Goal: Information Seeking & Learning: Learn about a topic

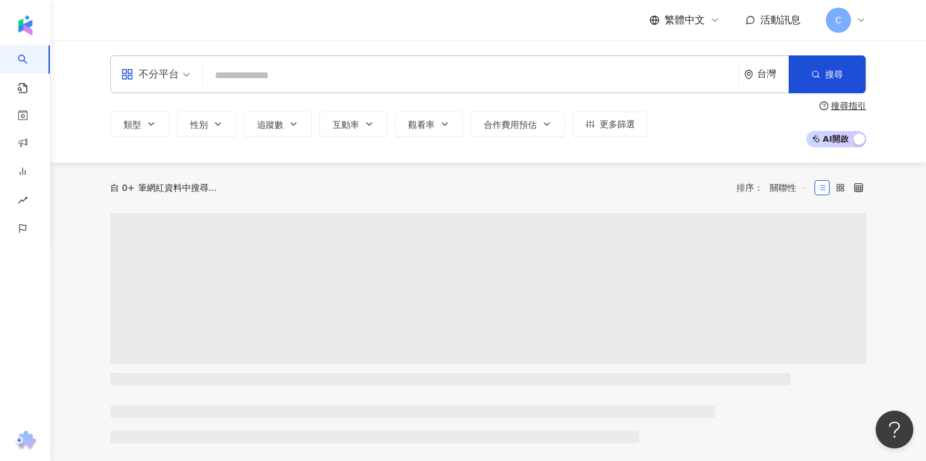
paste input "*********"
type input "*********"
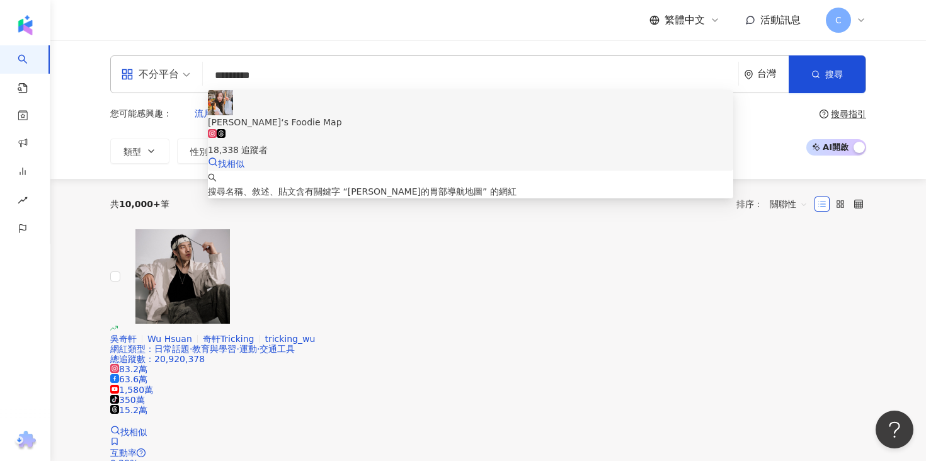
click at [473, 129] on div "18,338 追蹤者" at bounding box center [470, 143] width 525 height 28
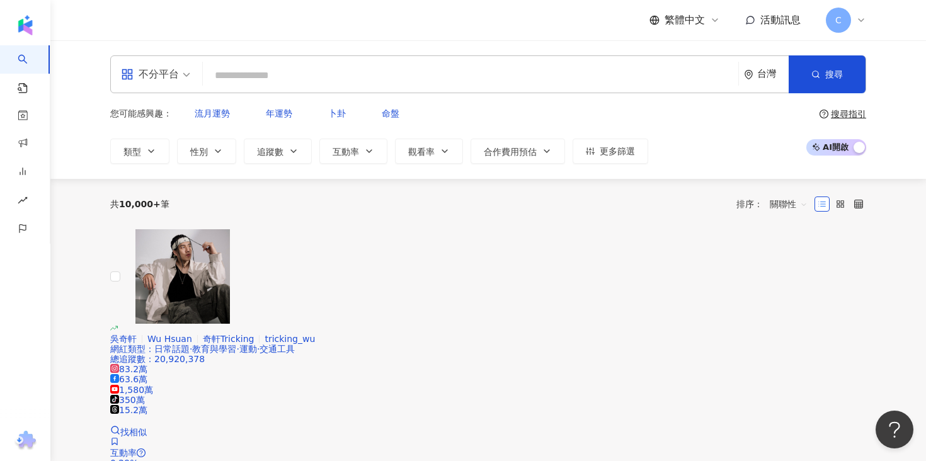
paste input "**********"
type input "**********"
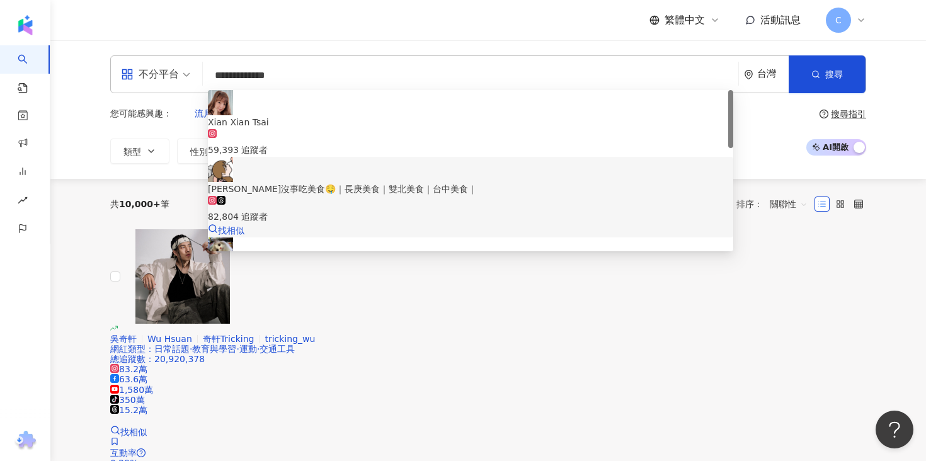
click at [341, 182] on div "[PERSON_NAME]沒事吃美食🤤｜長庚美食｜雙北美食｜台中美食｜" at bounding box center [470, 189] width 525 height 14
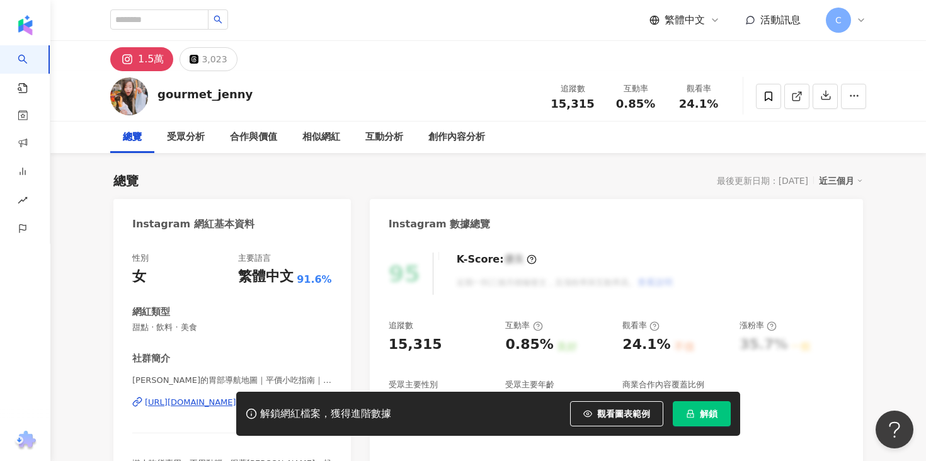
click at [713, 405] on button "解鎖" at bounding box center [702, 413] width 58 height 25
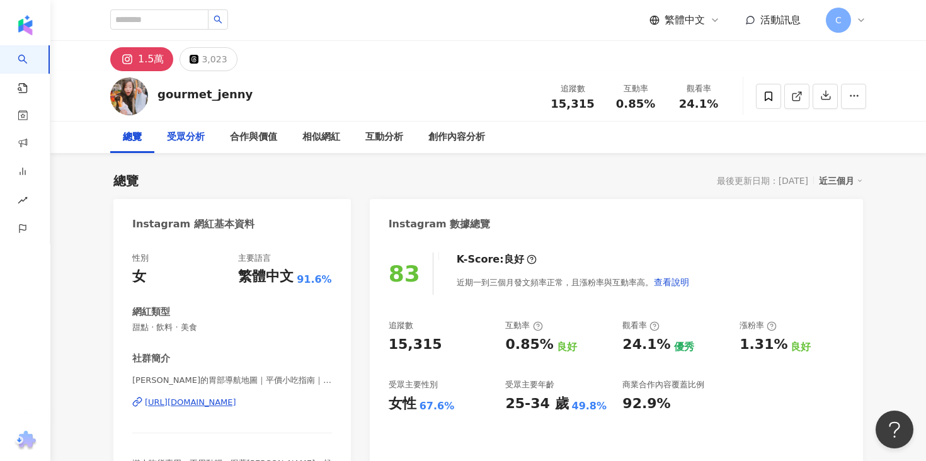
click at [205, 145] on div "受眾分析" at bounding box center [185, 137] width 63 height 31
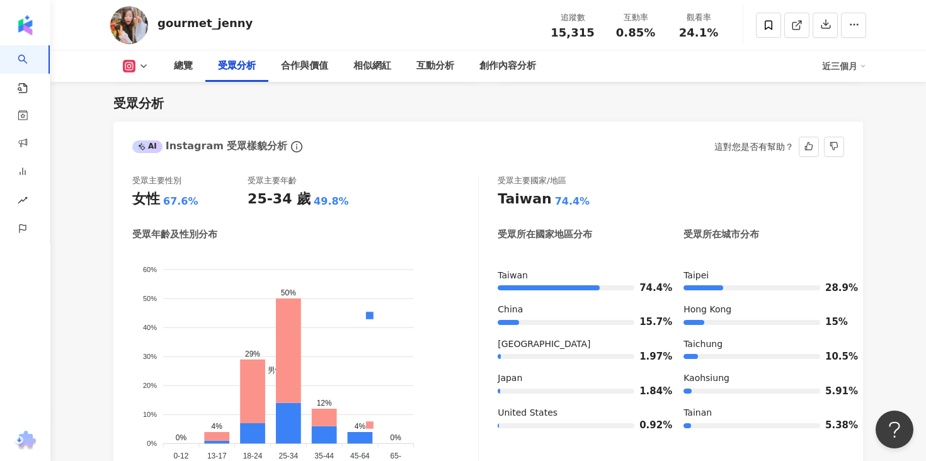
scroll to position [1088, 0]
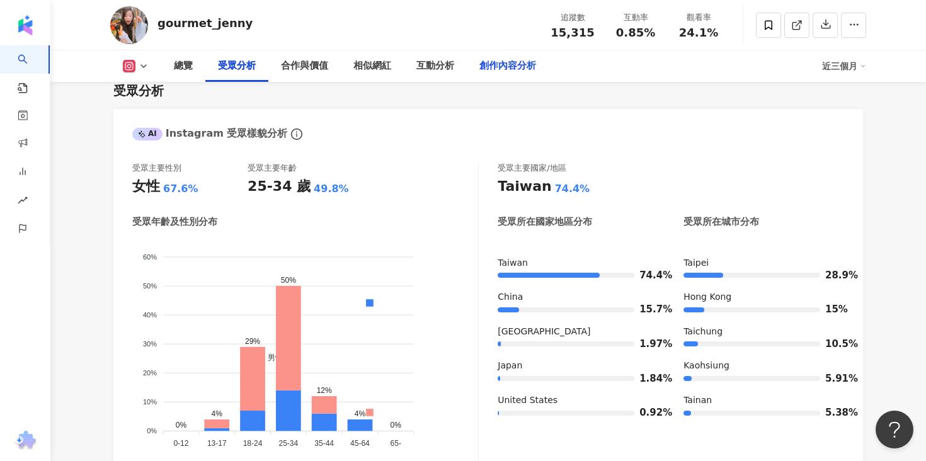
click at [500, 69] on div "創作內容分析" at bounding box center [507, 66] width 57 height 15
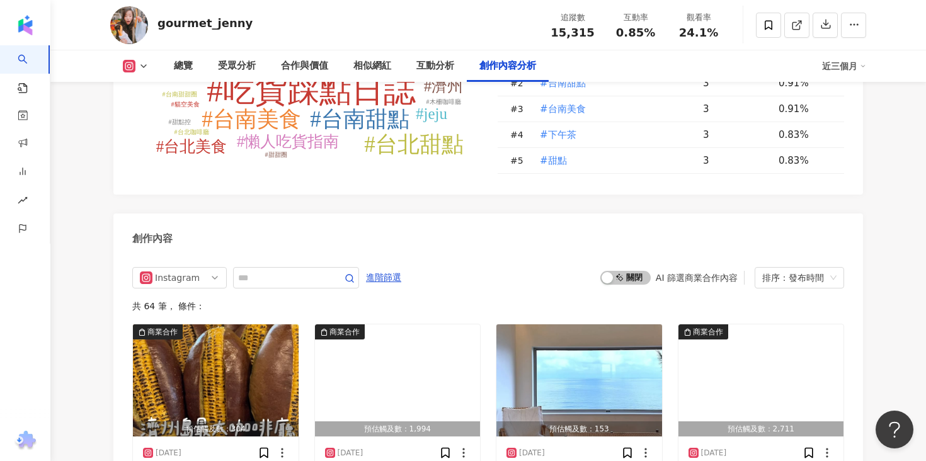
scroll to position [3796, 0]
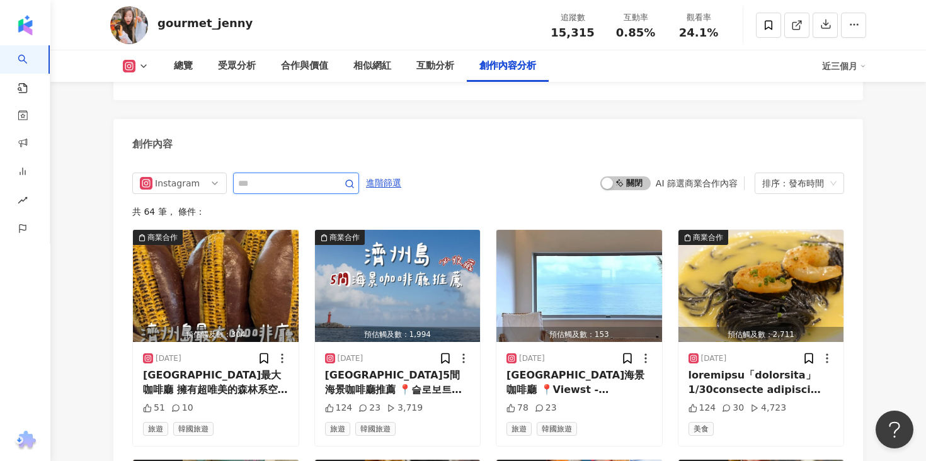
click at [299, 176] on input "text" at bounding box center [282, 183] width 88 height 15
paste input "**********"
type input "**********"
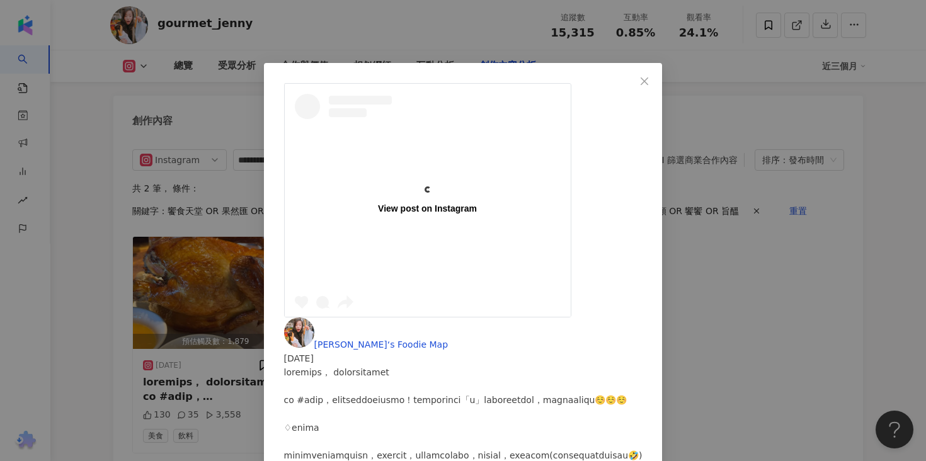
scroll to position [376, 0]
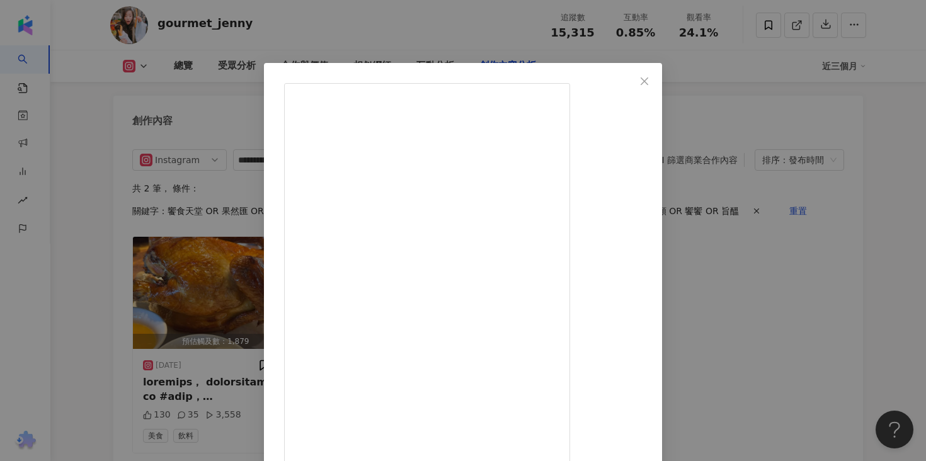
click at [769, 232] on div "傑尼‘s Foodie Map 2025/5/11 130 35 3,558 查看原始貼文" at bounding box center [463, 230] width 926 height 461
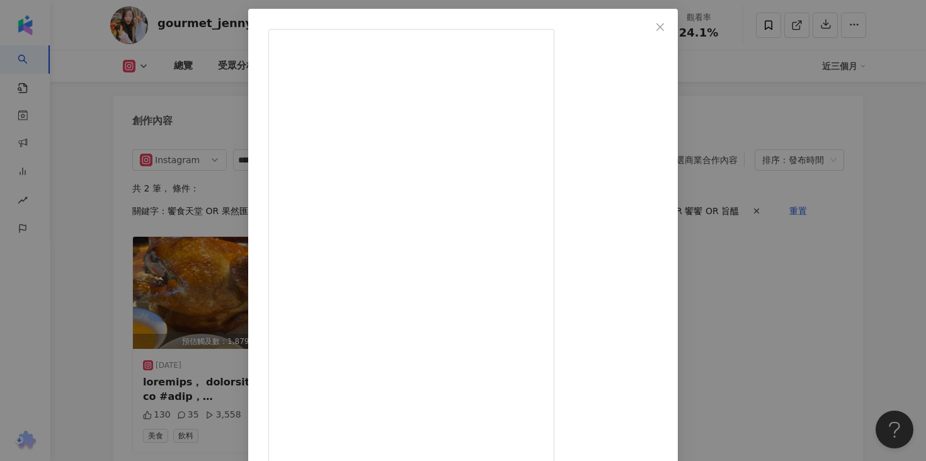
scroll to position [104, 0]
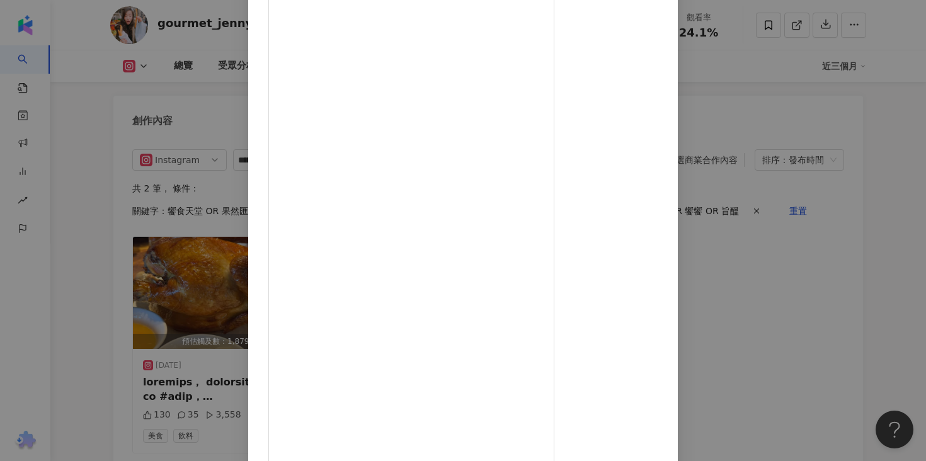
click at [808, 269] on div "傑尼‘s Foodie Map 2024/12/26 177 47 6,982 查看原始貼文" at bounding box center [463, 230] width 926 height 461
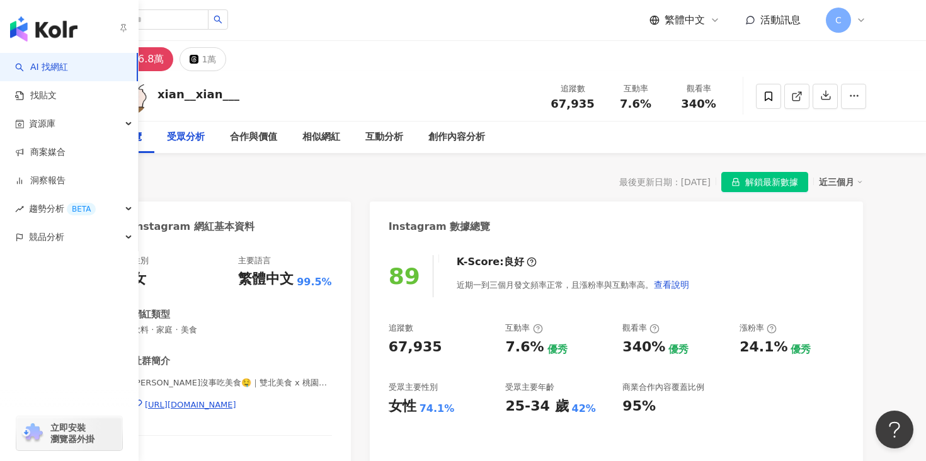
click at [185, 144] on div "受眾分析" at bounding box center [186, 137] width 38 height 15
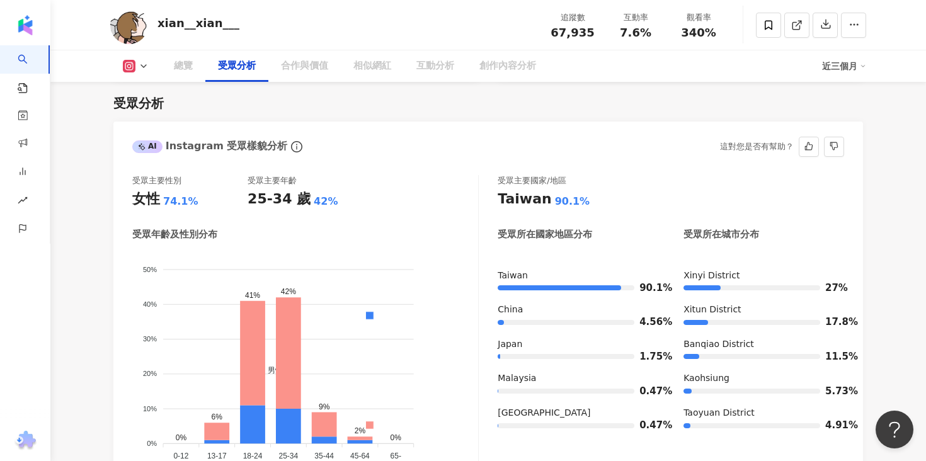
scroll to position [1122, 0]
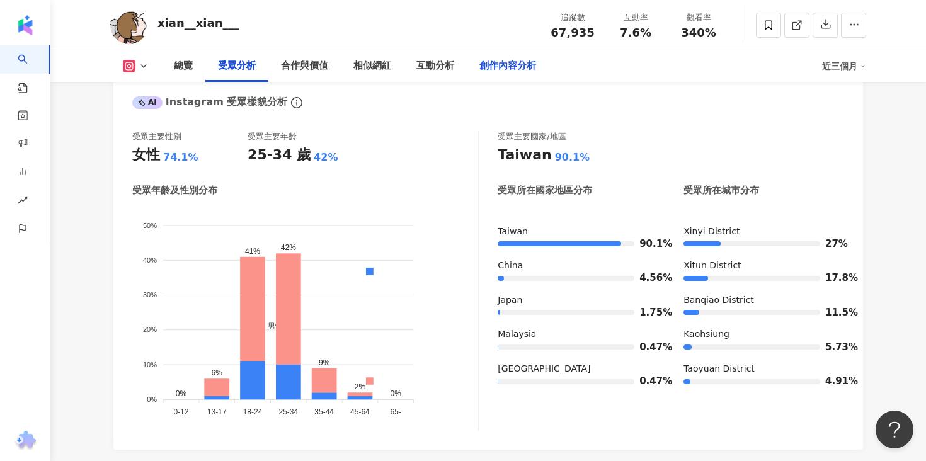
click at [483, 64] on div "創作內容分析" at bounding box center [507, 66] width 57 height 15
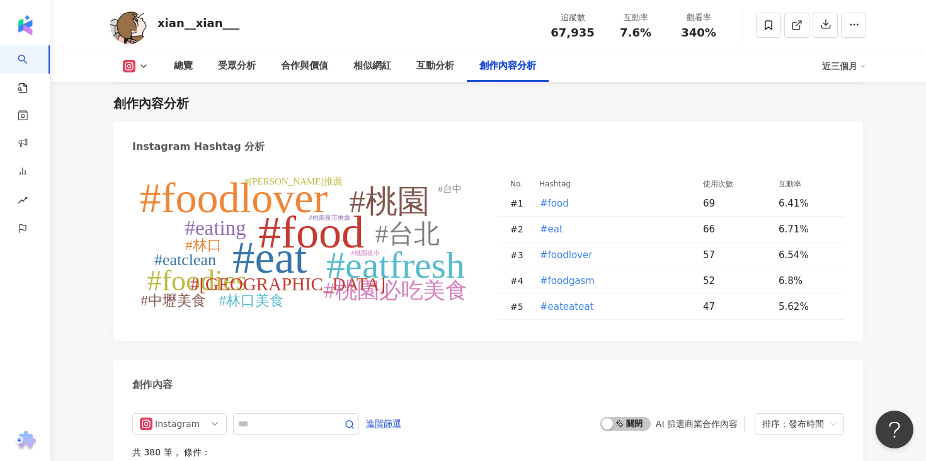
click at [283, 427] on input "text" at bounding box center [282, 423] width 88 height 15
paste input "**********"
type input "**********"
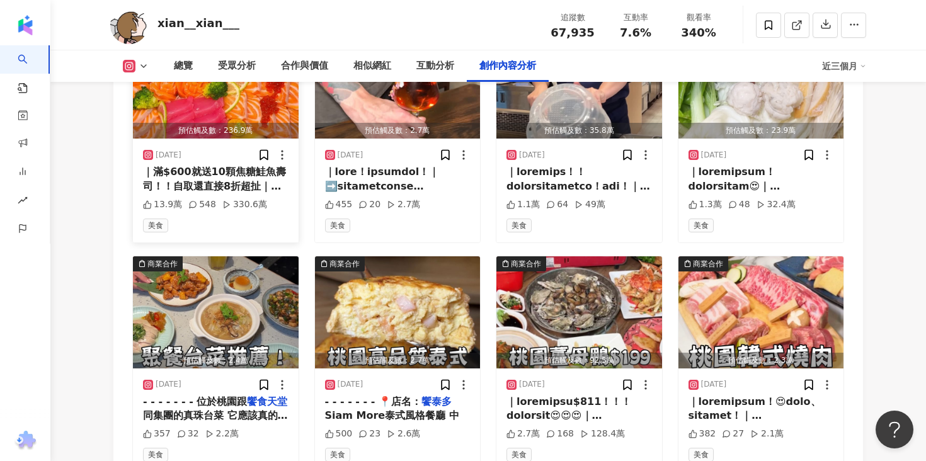
click at [237, 165] on div "｜滿$600就送10顆焦糖鮭魚壽司！！自取還直接8折超扯｜➡️喜歡我分享的美食歡迎追蹤 @xian__xian___ - - - - - - - - - - …" at bounding box center [216, 179] width 146 height 28
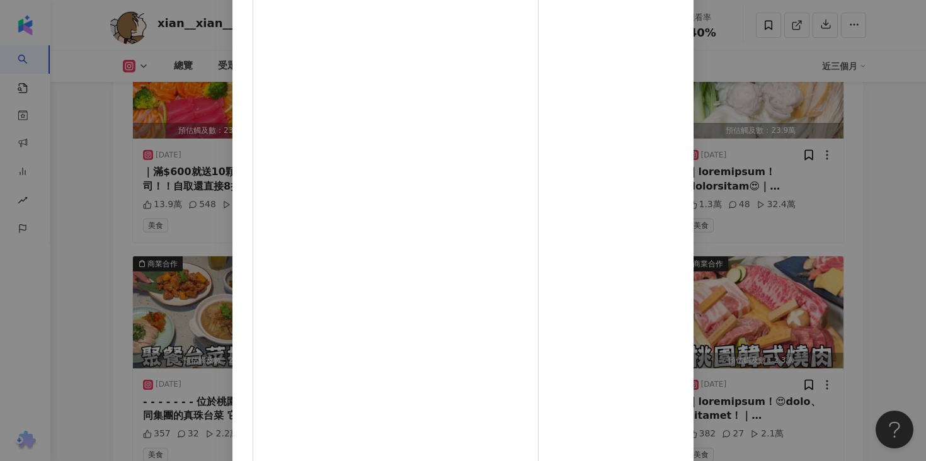
scroll to position [4157, 0]
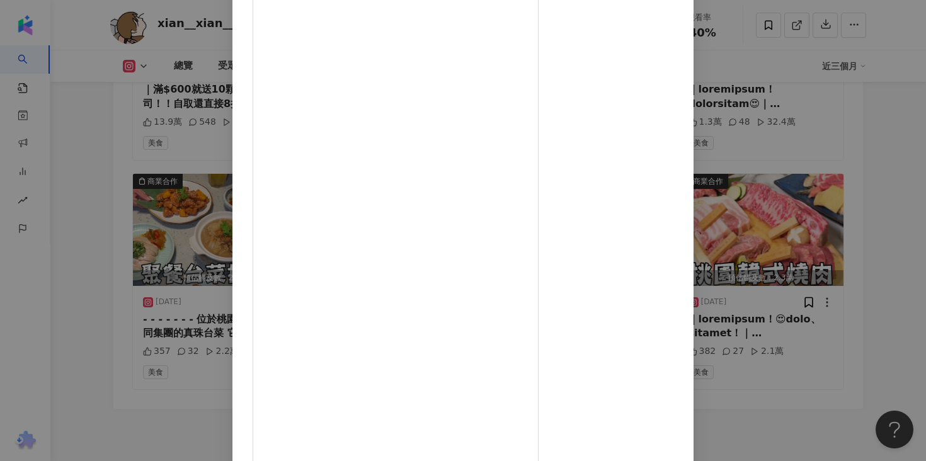
click at [823, 183] on div "[PERSON_NAME]沒事吃美食🤤｜長庚美食｜雙北美食｜台中美食｜ [DATE] 13.9萬 548 330.6萬 查看原始貼文" at bounding box center [463, 230] width 926 height 461
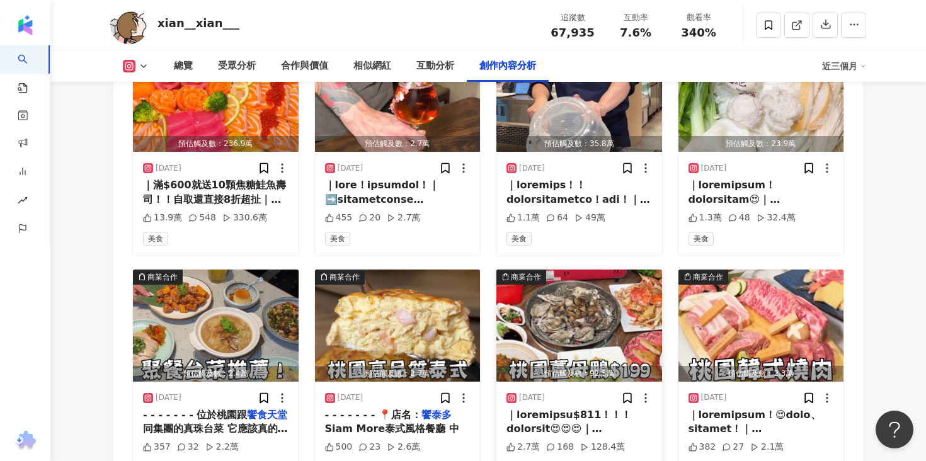
scroll to position [4048, 0]
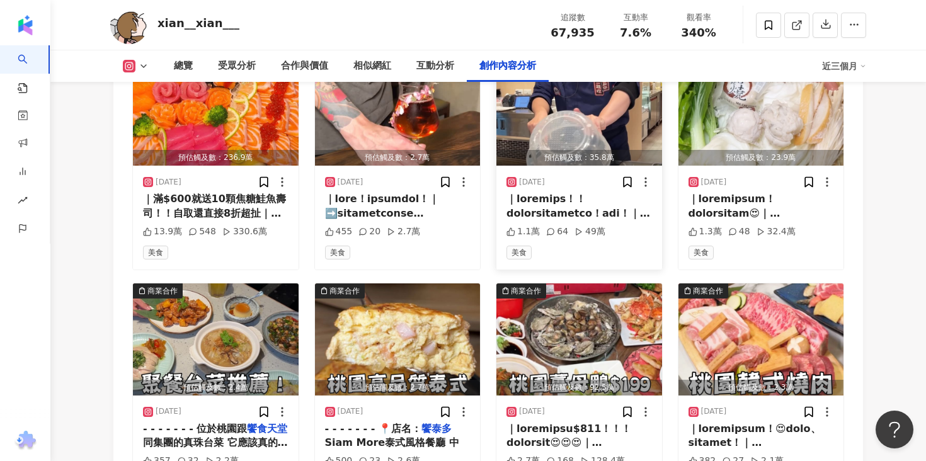
click at [566, 193] on span at bounding box center [578, 438] width 145 height 491
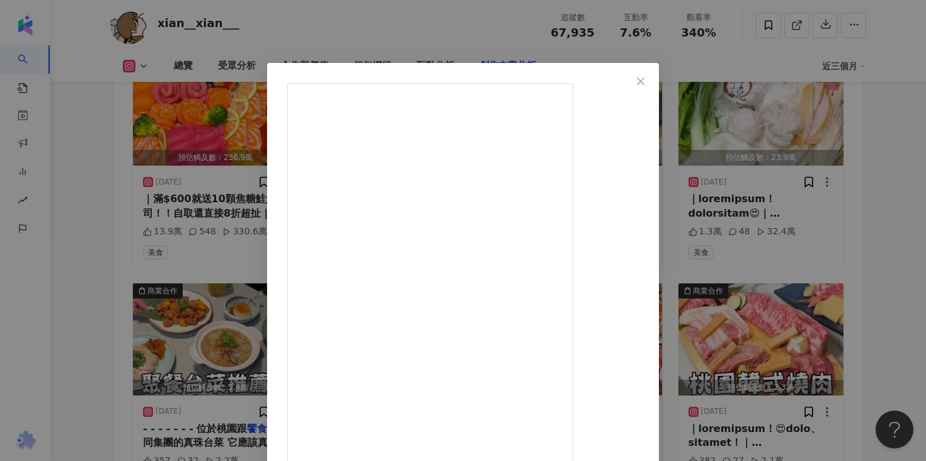
click at [791, 202] on div "嫻嫻沒事吃美食🤤｜長庚美食｜雙北美食｜台中美食｜ [DATE] 1.1萬 64 49萬 查看原始貼文" at bounding box center [463, 230] width 926 height 461
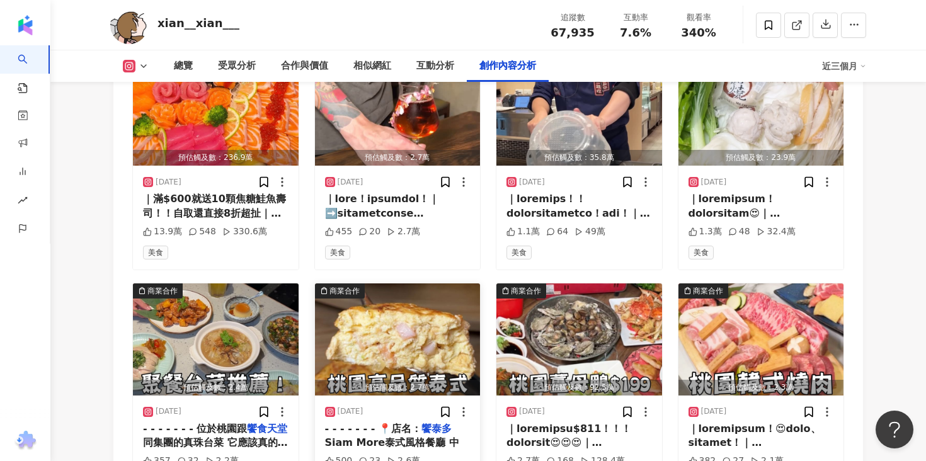
scroll to position [4077, 0]
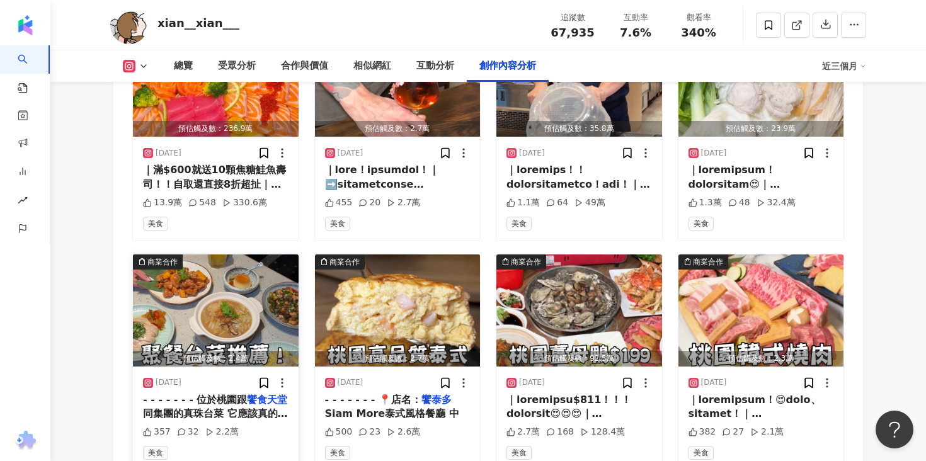
click at [254, 408] on span "同集團的真珠台菜 它應該真的是最" at bounding box center [215, 421] width 145 height 26
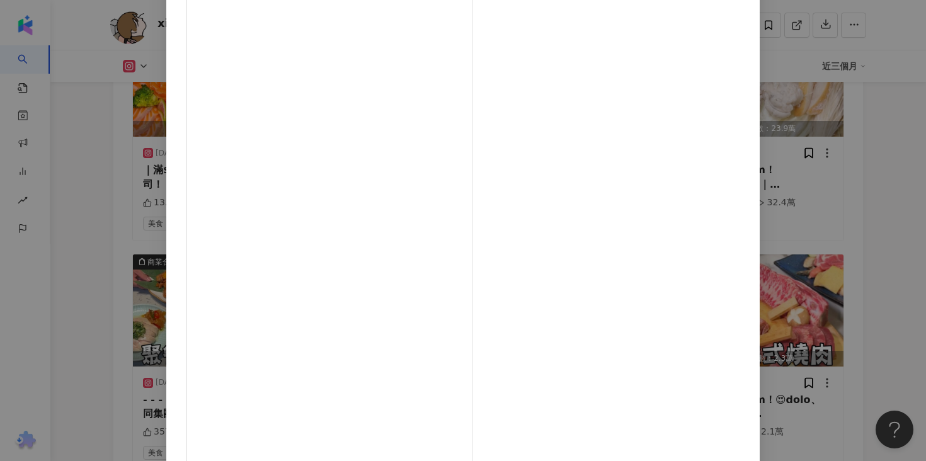
scroll to position [88, 0]
click at [782, 191] on div "[PERSON_NAME]沒事吃美食🤤｜長庚美食｜雙北美食｜台中美食｜ [DATE] 357 32 2.2萬 查看原始貼文" at bounding box center [463, 230] width 926 height 461
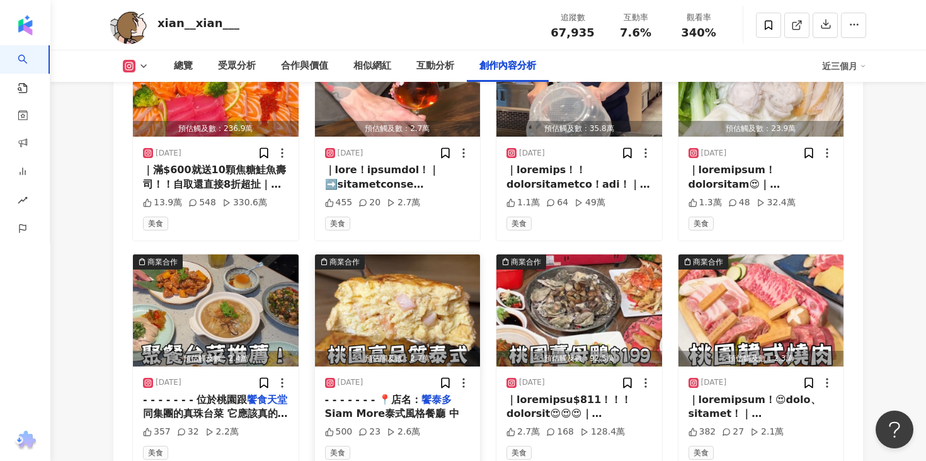
click at [388, 408] on span "Siam More泰式風格餐廳 中" at bounding box center [392, 414] width 134 height 12
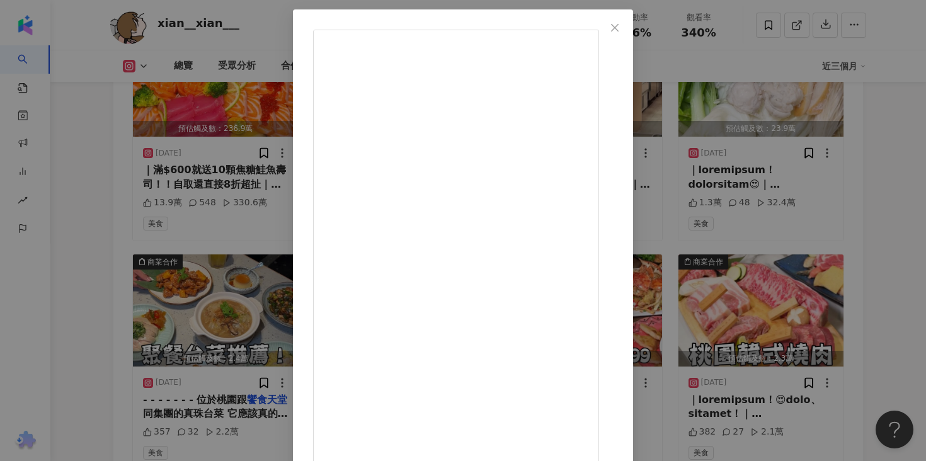
scroll to position [104, 0]
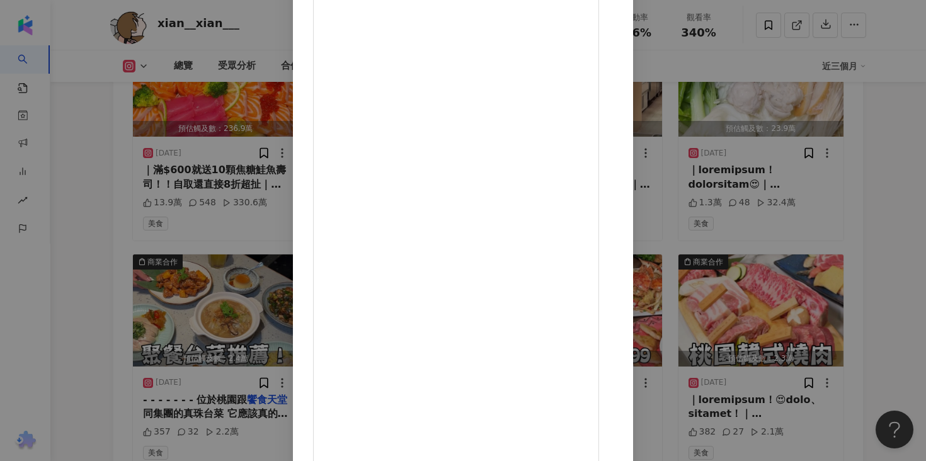
click at [835, 165] on div "[PERSON_NAME]沒事吃美食🤤｜長庚美食｜雙北美食｜台中美食｜ [DATE] 500 23 2.6萬 查看原始貼文" at bounding box center [463, 230] width 926 height 461
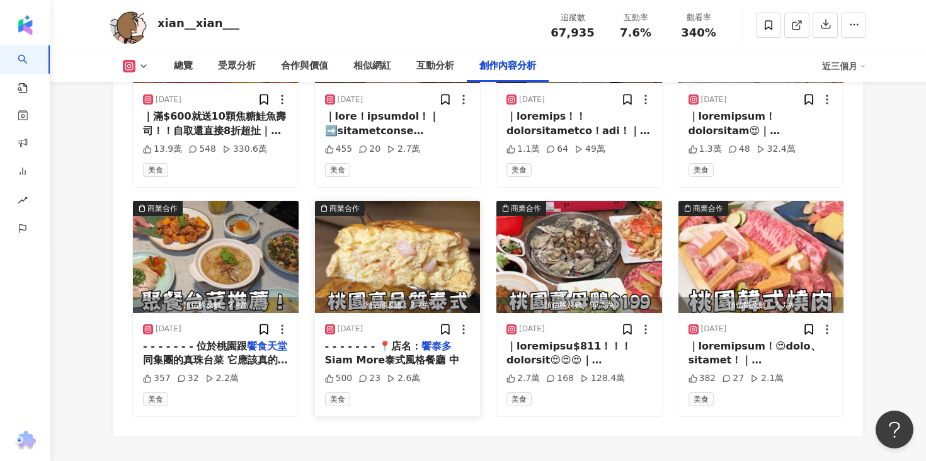
scroll to position [4131, 0]
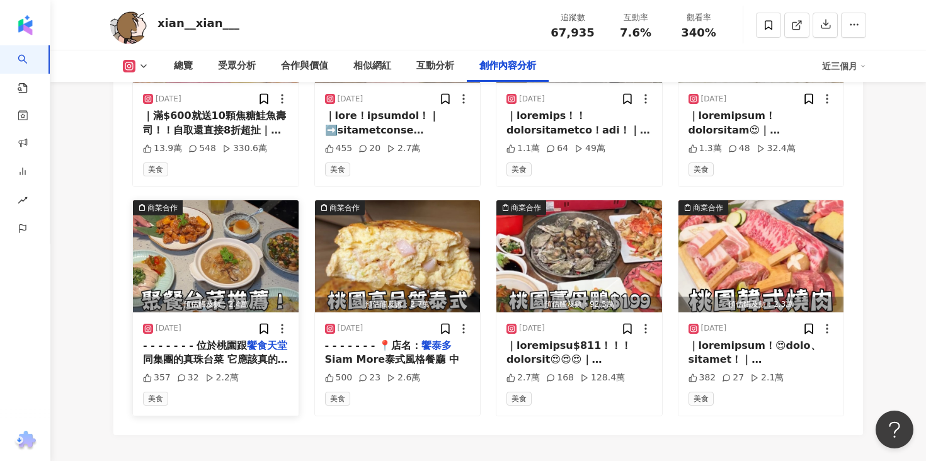
click at [229, 353] on span "同集團的真珠台菜 它應該真的是最" at bounding box center [215, 366] width 145 height 26
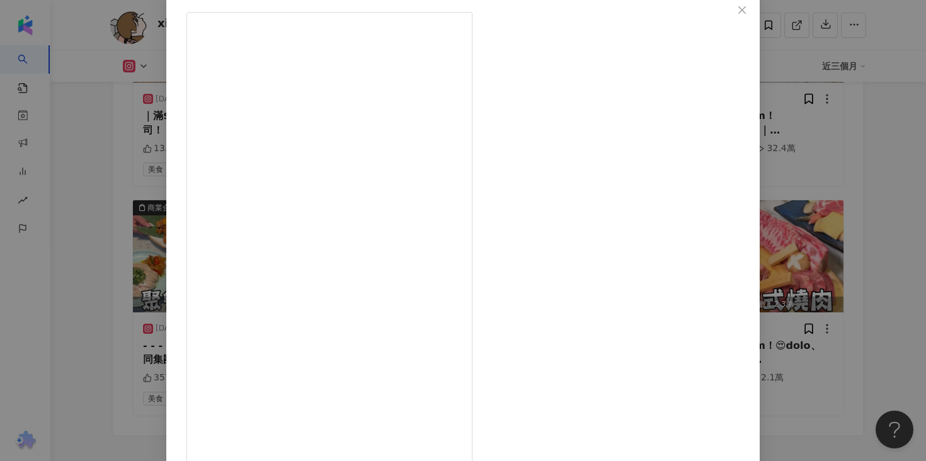
scroll to position [104, 0]
click at [164, 309] on div "[PERSON_NAME]沒事吃美食🤤｜長庚美食｜雙北美食｜台中美食｜ [DATE] 357 32 2.2萬 查看原始貼文" at bounding box center [463, 230] width 926 height 461
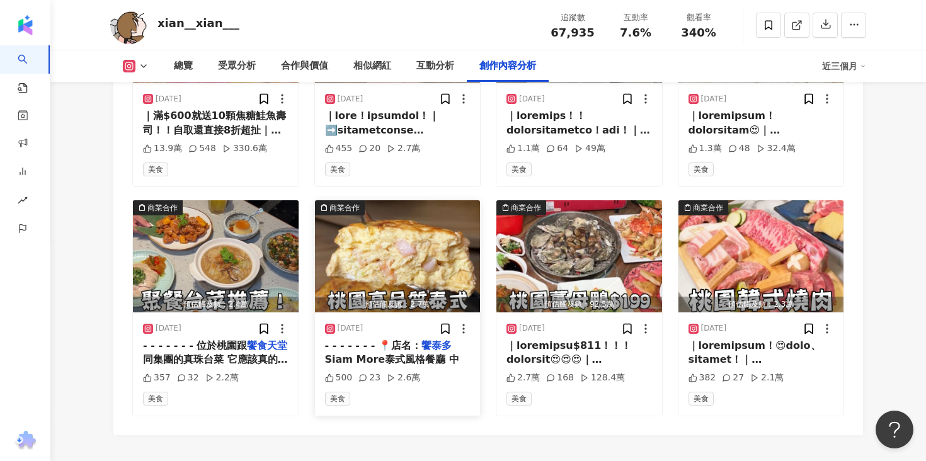
click at [395, 353] on span "Siam More泰式風格餐廳 中" at bounding box center [392, 359] width 134 height 12
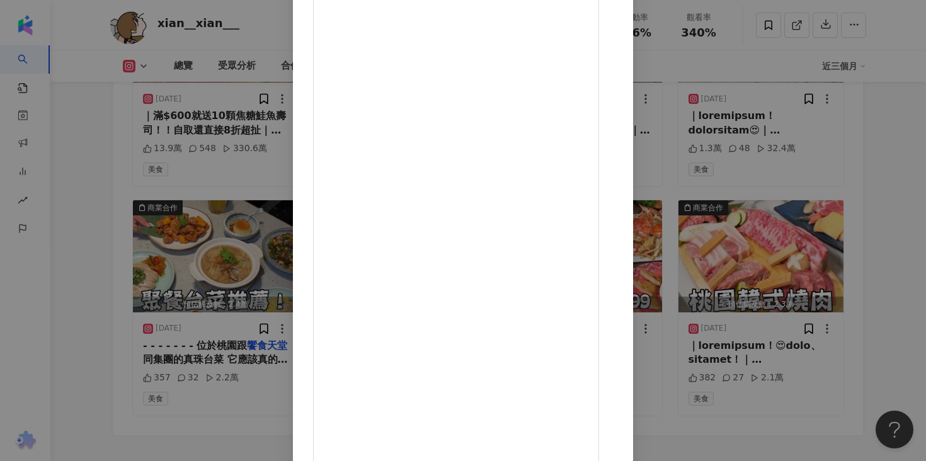
click at [167, 241] on div "[PERSON_NAME]沒事吃美食🤤｜長庚美食｜雙北美食｜台中美食｜ [DATE] 500 23 2.6萬 查看原始貼文" at bounding box center [463, 230] width 926 height 461
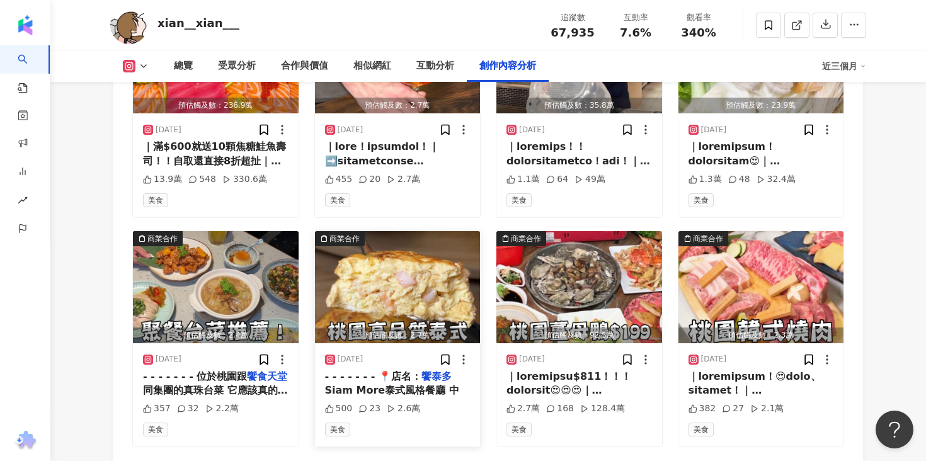
scroll to position [4129, 0]
